Goal: Book appointment/travel/reservation

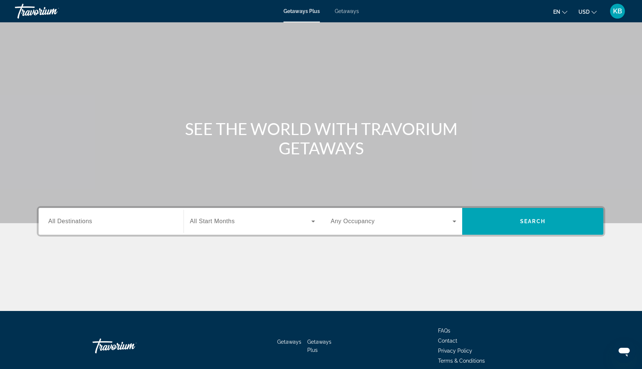
click at [124, 219] on input "Destination All Destinations" at bounding box center [111, 221] width 126 height 9
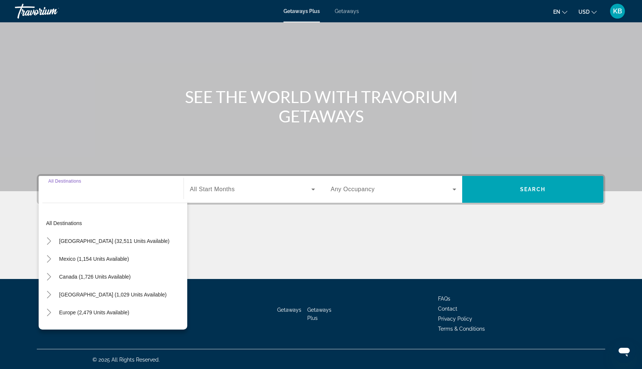
scroll to position [33, 0]
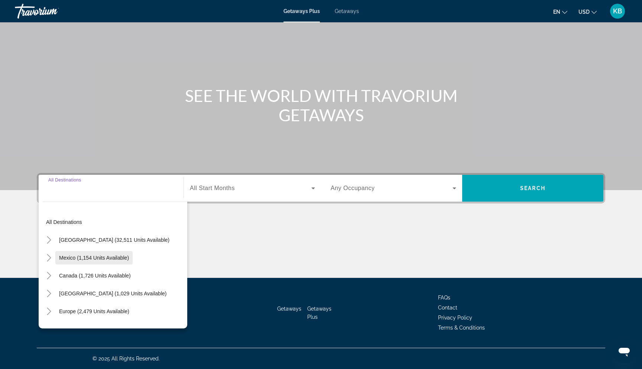
click at [106, 255] on span "Mexico (1,154 units available)" at bounding box center [94, 258] width 70 height 6
type input "**********"
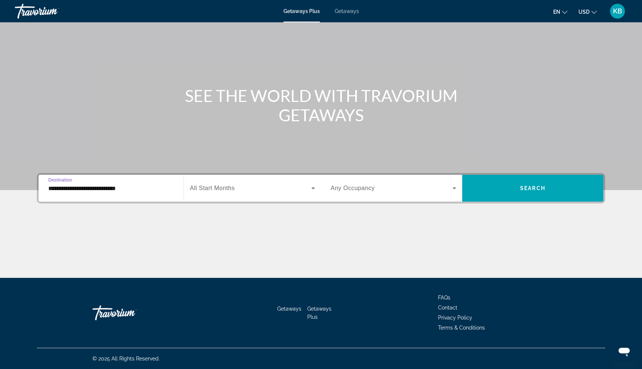
click at [230, 188] on span "All Start Months" at bounding box center [212, 188] width 45 height 6
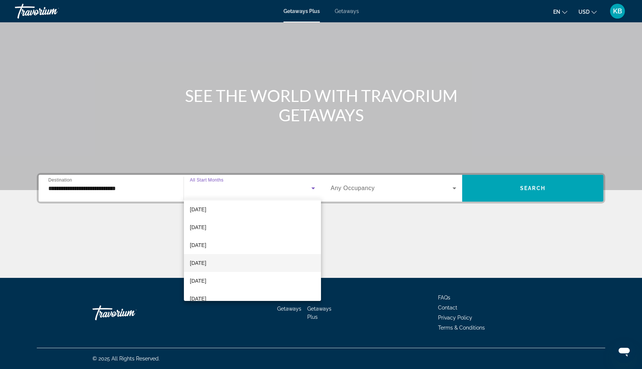
scroll to position [21, 0]
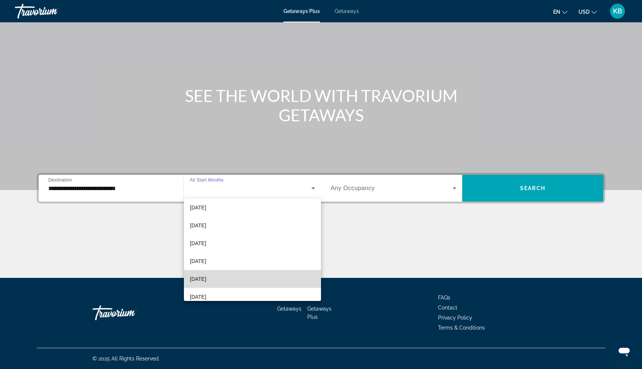
click at [225, 277] on mat-option "[DATE]" at bounding box center [252, 279] width 137 height 18
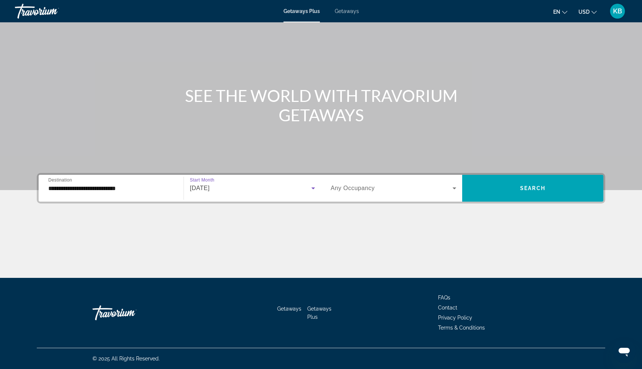
click at [369, 188] on span "Any Occupancy" at bounding box center [353, 188] width 44 height 6
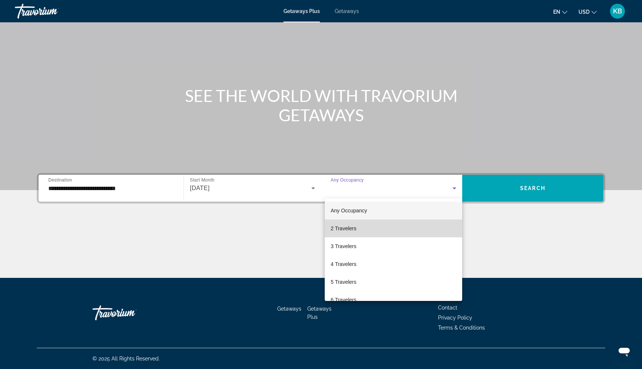
click at [353, 230] on span "2 Travelers" at bounding box center [344, 228] width 26 height 9
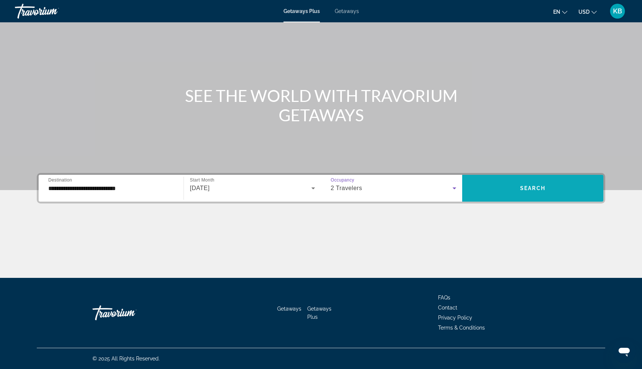
click at [512, 185] on span "Search widget" at bounding box center [532, 188] width 141 height 18
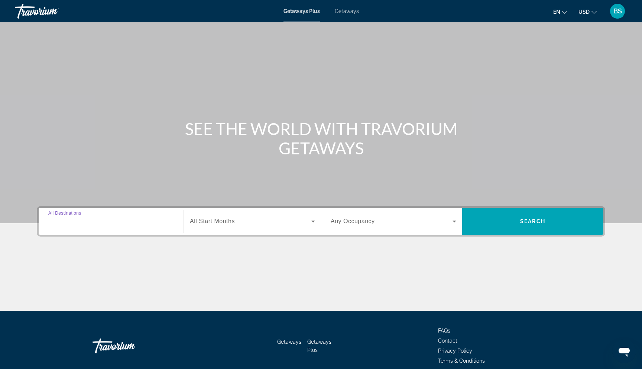
click at [102, 217] on input "Destination All Destinations" at bounding box center [111, 221] width 126 height 9
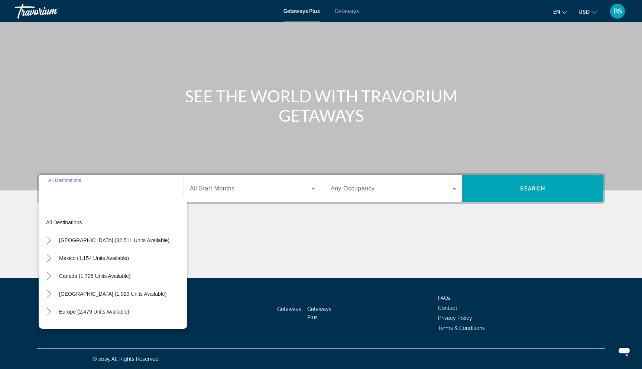
scroll to position [33, 0]
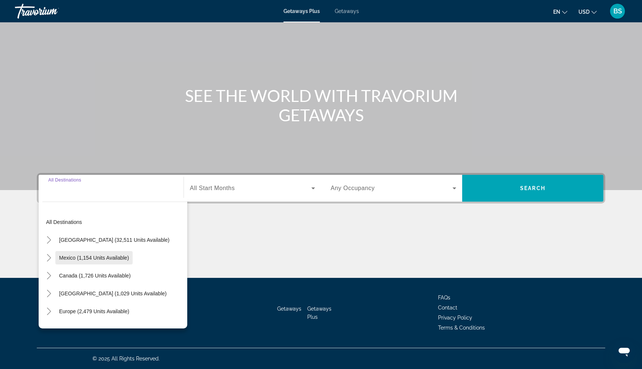
click at [85, 256] on span "Mexico (1,154 units available)" at bounding box center [94, 258] width 70 height 6
type input "**********"
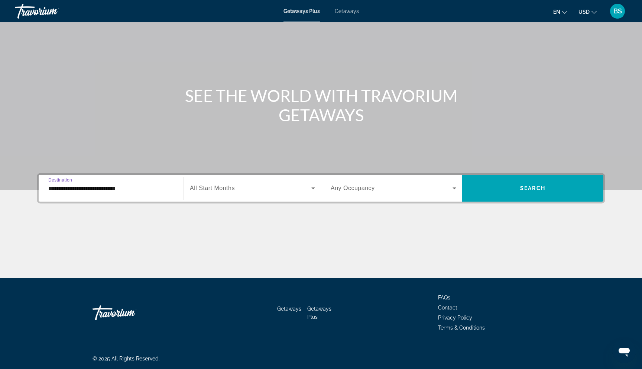
click at [226, 189] on span "All Start Months" at bounding box center [212, 188] width 45 height 6
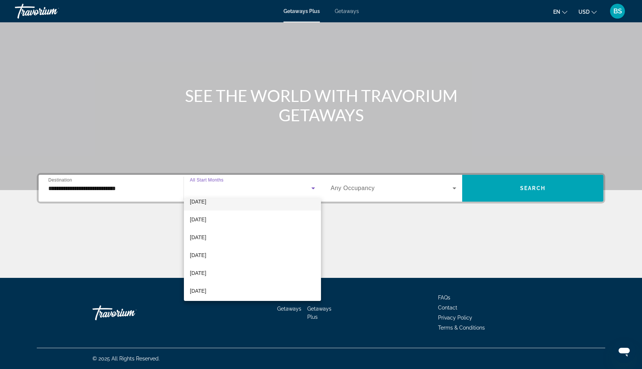
scroll to position [30, 0]
click at [206, 270] on span "[DATE]" at bounding box center [198, 269] width 16 height 9
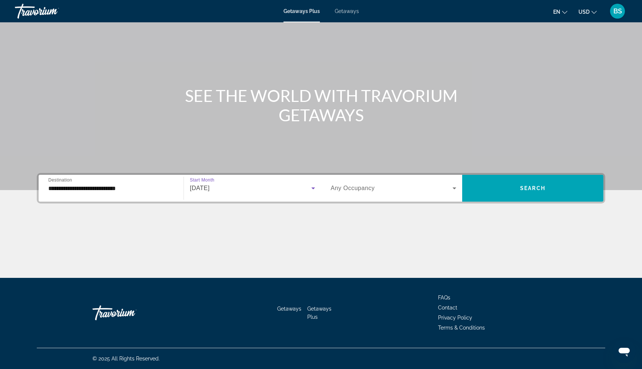
click at [367, 187] on span "Any Occupancy" at bounding box center [353, 188] width 44 height 6
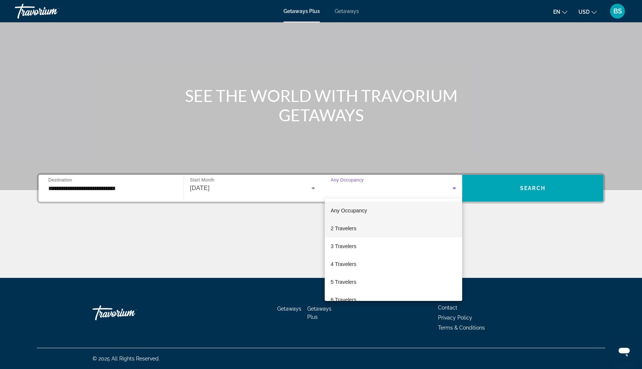
click at [355, 228] on span "2 Travelers" at bounding box center [344, 228] width 26 height 9
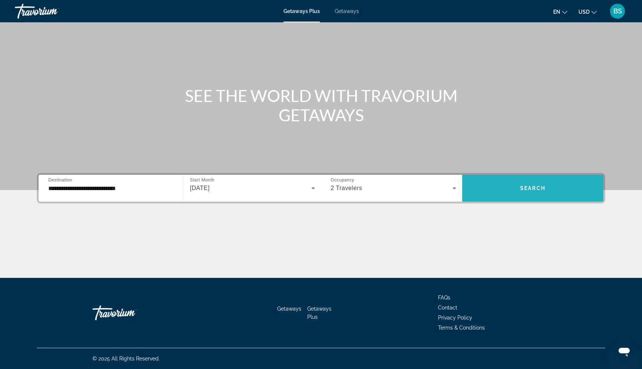
click at [523, 182] on span "Search widget" at bounding box center [532, 188] width 141 height 18
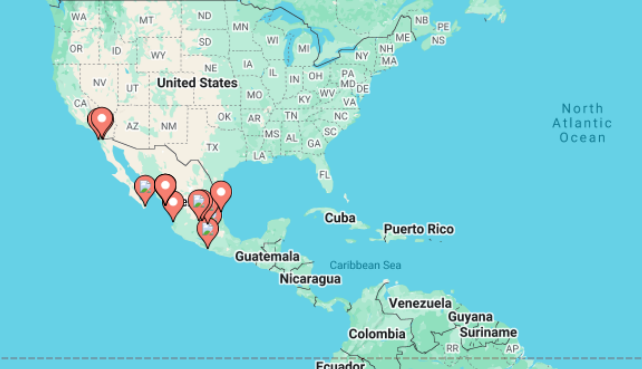
click at [152, 174] on image "Main content" at bounding box center [153, 173] width 4 height 4
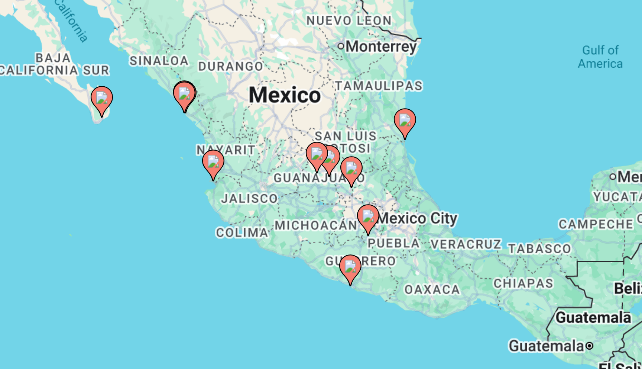
click at [348, 155] on image "Main content" at bounding box center [348, 155] width 4 height 4
type input "**********"
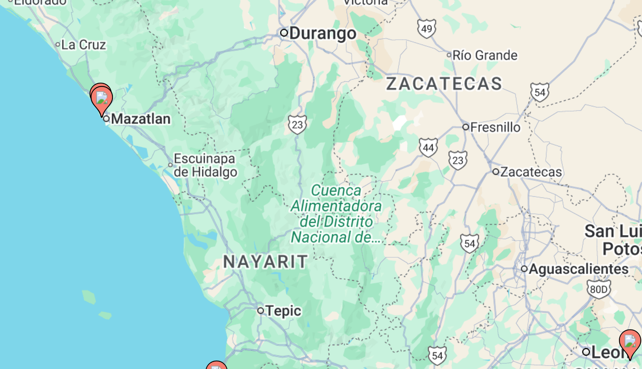
click at [323, 157] on image "Main content" at bounding box center [321, 156] width 4 height 4
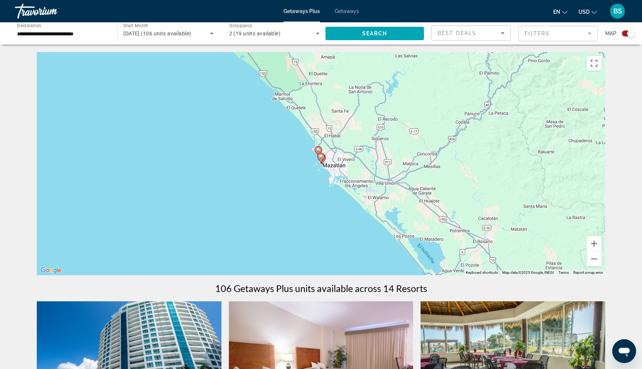
click at [320, 154] on icon "Main content" at bounding box center [321, 158] width 7 height 10
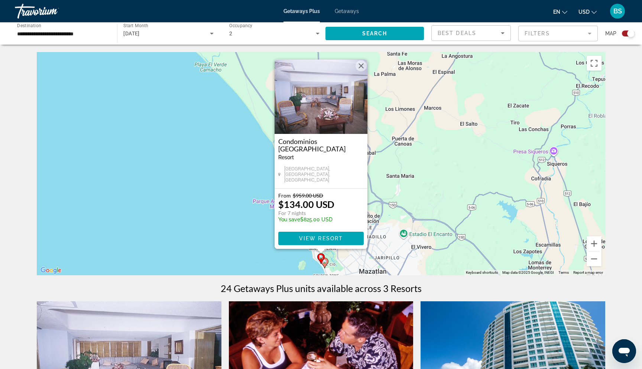
click at [185, 180] on div "To activate drag with keyboard, press Alt + Enter. Once in keyboard drag state,…" at bounding box center [321, 163] width 569 height 223
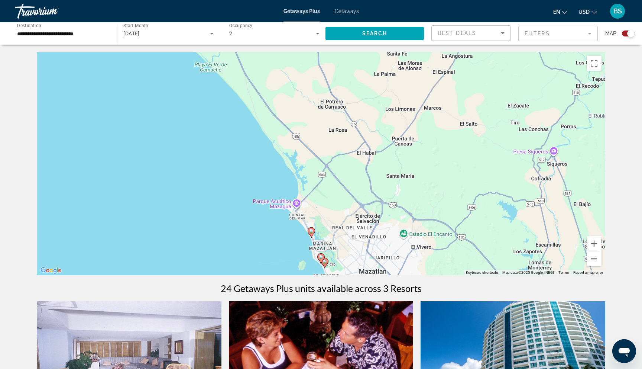
click at [597, 255] on button "Zoom out" at bounding box center [594, 258] width 15 height 15
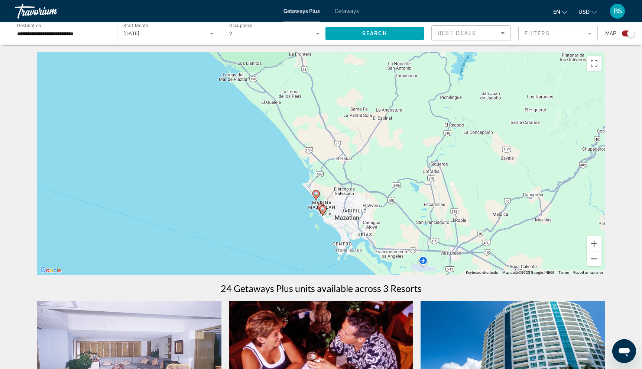
click at [597, 255] on button "Zoom out" at bounding box center [594, 258] width 15 height 15
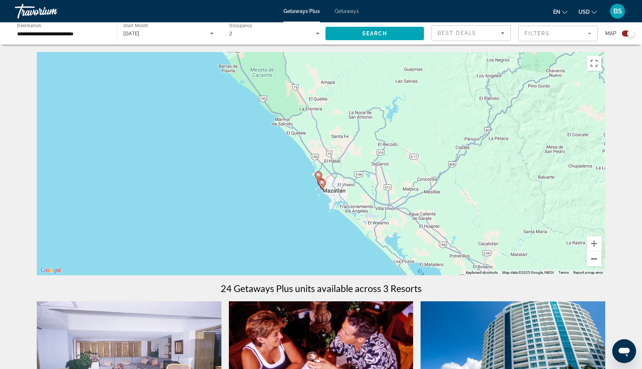
click at [597, 255] on button "Zoom out" at bounding box center [594, 258] width 15 height 15
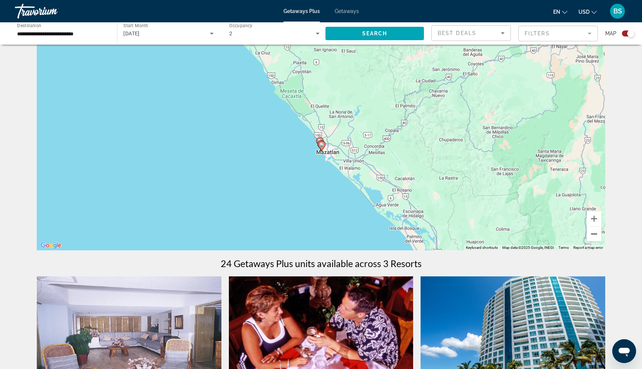
scroll to position [25, 0]
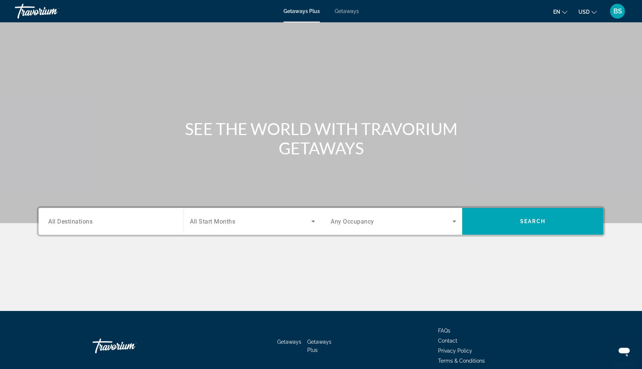
click at [104, 217] on input "Destination All Destinations" at bounding box center [111, 221] width 126 height 9
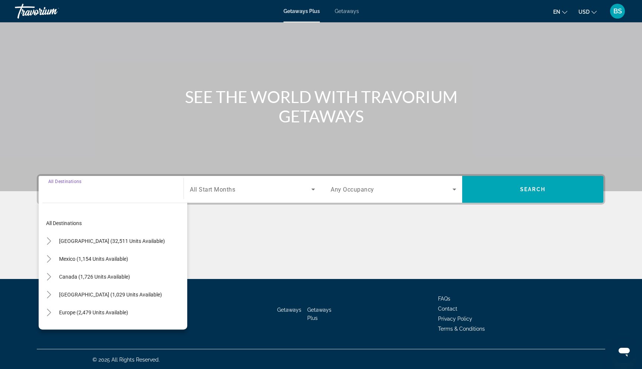
scroll to position [33, 0]
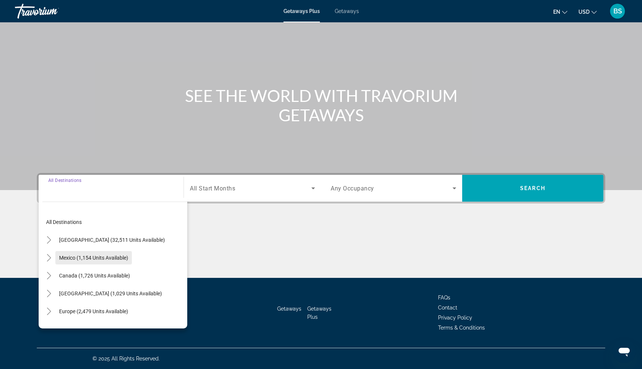
click at [85, 253] on span "Search widget" at bounding box center [93, 258] width 77 height 18
type input "**********"
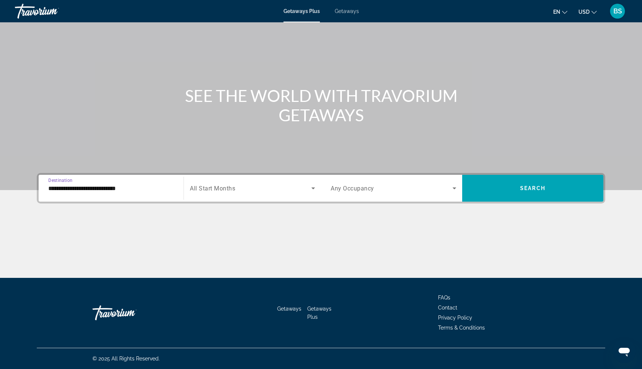
click at [217, 184] on span "Search widget" at bounding box center [251, 188] width 122 height 9
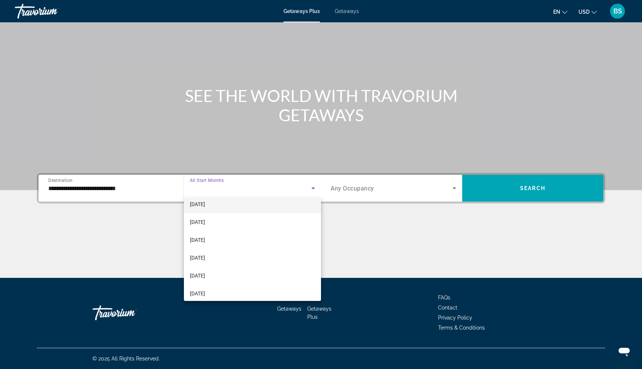
scroll to position [44, 0]
click at [205, 241] on span "[DATE]" at bounding box center [197, 237] width 15 height 9
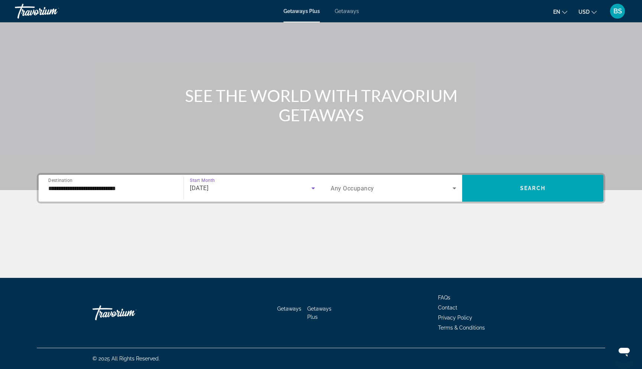
click at [367, 189] on span "Any Occupancy" at bounding box center [352, 188] width 43 height 7
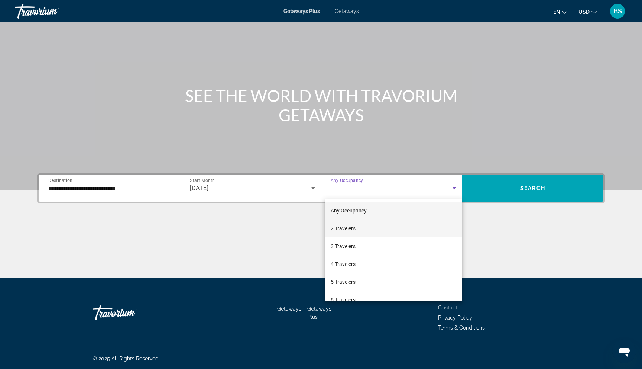
click at [358, 232] on mat-option "2 Travelers" at bounding box center [394, 228] width 138 height 18
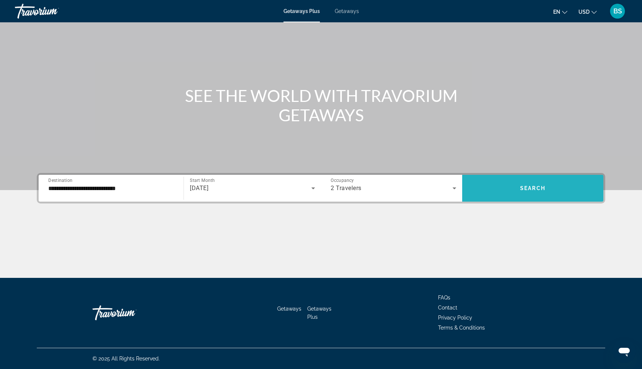
click at [542, 193] on span "Search widget" at bounding box center [532, 188] width 141 height 18
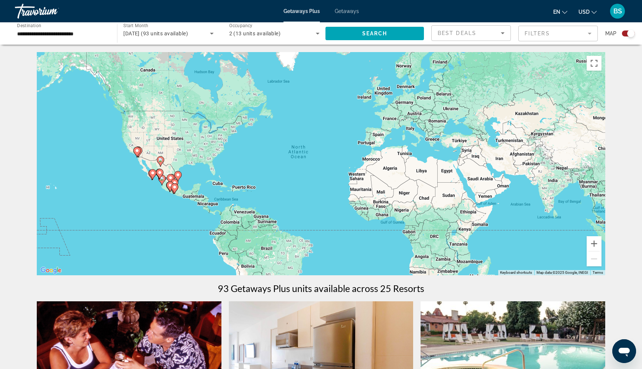
click at [629, 34] on div "Search widget" at bounding box center [631, 33] width 7 height 7
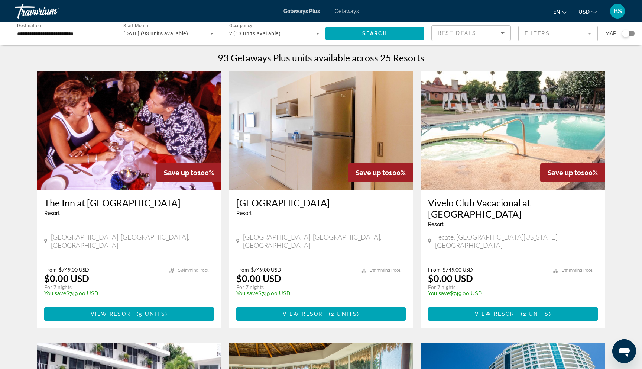
click at [629, 34] on div "Search widget" at bounding box center [625, 33] width 7 height 7
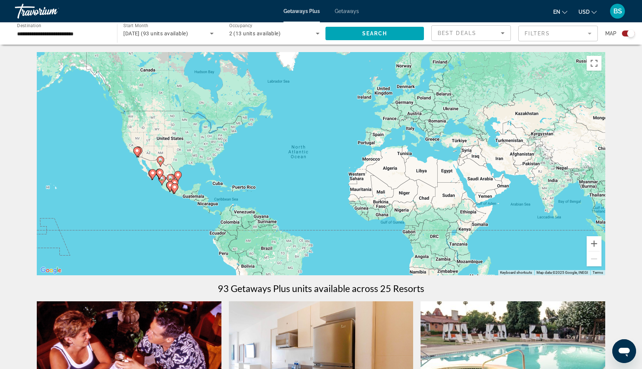
click at [543, 34] on mat-form-field "Filters" at bounding box center [559, 34] width 80 height 16
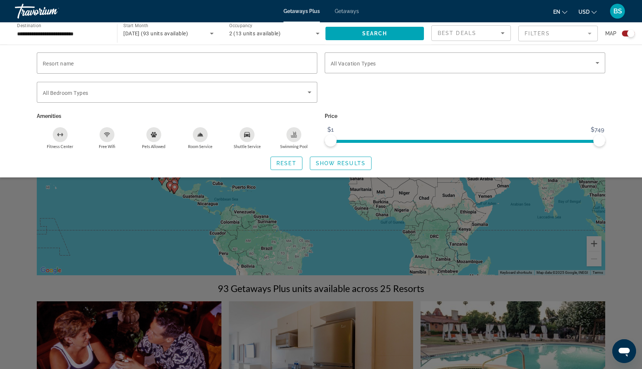
click at [20, 210] on div "Search widget" at bounding box center [321, 240] width 642 height 257
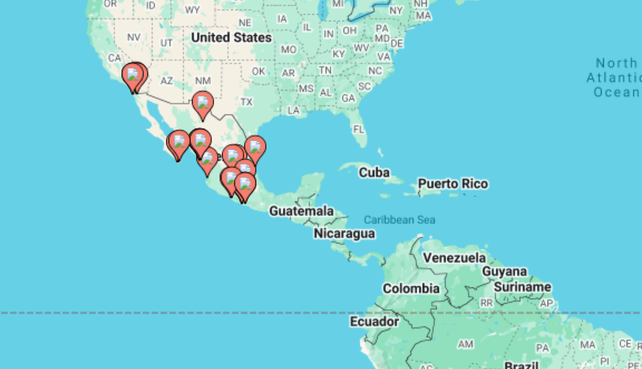
click at [163, 178] on gmp-advanced-marker "Main content" at bounding box center [159, 173] width 7 height 11
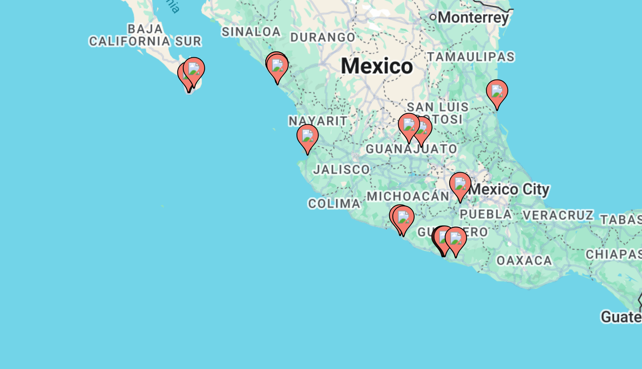
drag, startPoint x: 265, startPoint y: 199, endPoint x: 128, endPoint y: 190, distance: 137.1
click at [128, 190] on div "To activate drag with keyboard, press Alt + Enter. Once in keyboard drag state,…" at bounding box center [321, 163] width 569 height 223
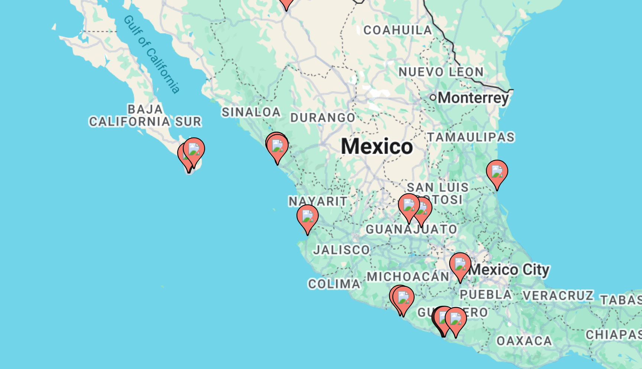
click at [259, 157] on image "Main content" at bounding box center [259, 156] width 4 height 4
type input "**********"
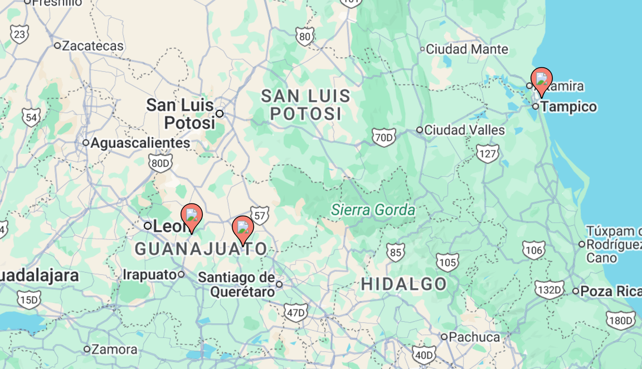
drag, startPoint x: 267, startPoint y: 173, endPoint x: 219, endPoint y: 142, distance: 57.5
click at [219, 142] on div "To activate drag with keyboard, press Alt + Enter. Once in keyboard drag state,…" at bounding box center [321, 163] width 569 height 223
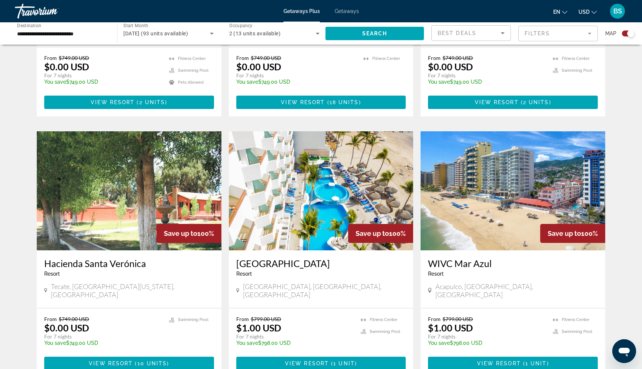
scroll to position [997, 0]
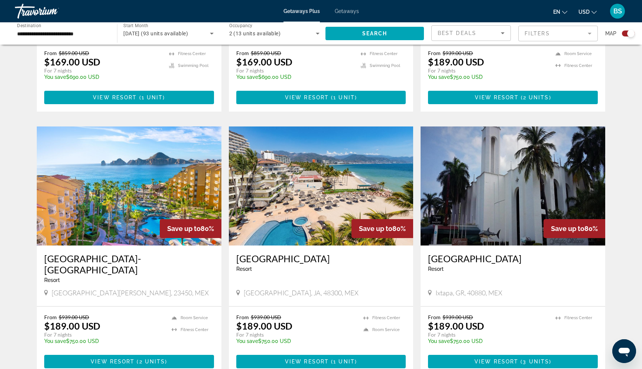
scroll to position [970, 0]
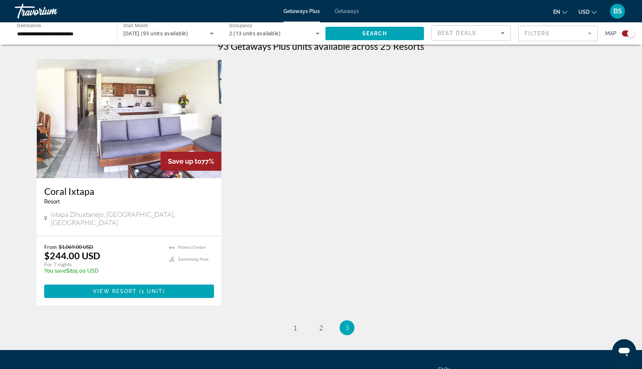
scroll to position [244, 0]
